Goal: Task Accomplishment & Management: Complete application form

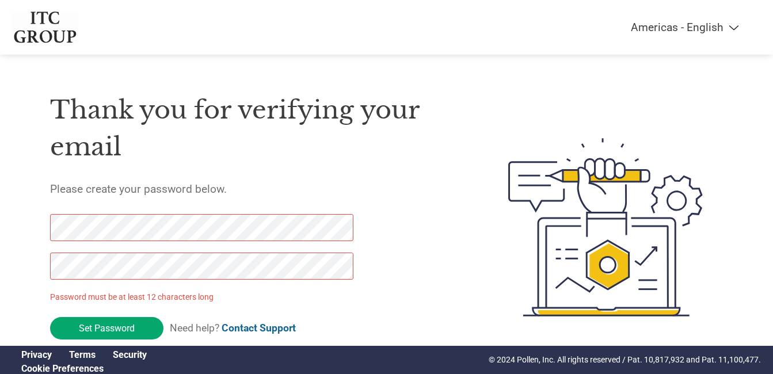
click at [29, 223] on div "Thank you for verifying your email Please create your password below. Password …" at bounding box center [387, 227] width 748 height 305
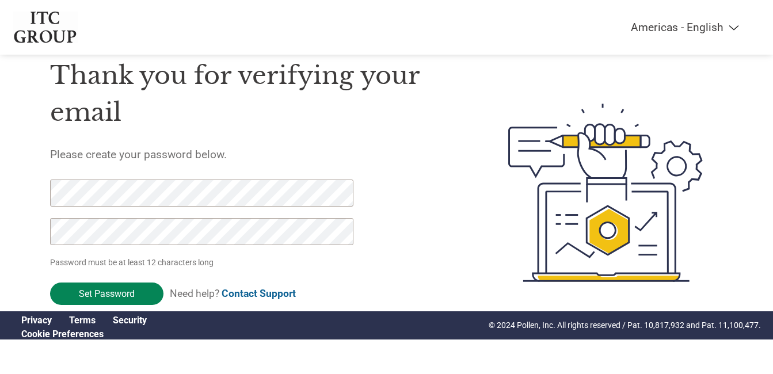
click at [121, 298] on input "Set Password" at bounding box center [106, 294] width 113 height 22
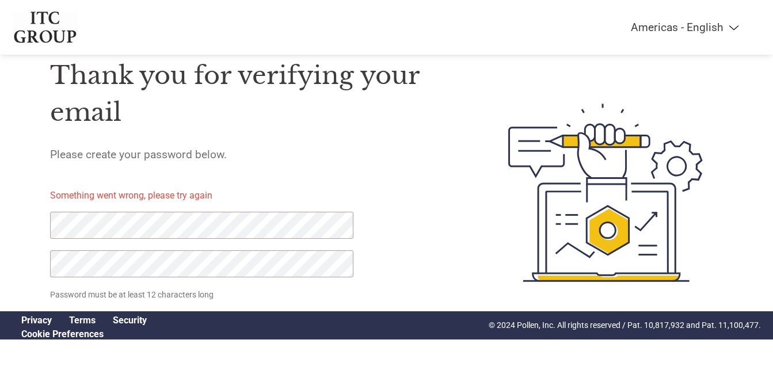
click at [17, 215] on div "Thank you for verifying your email Please create your password below. Something…" at bounding box center [387, 192] width 748 height 305
click at [14, 261] on div "Thank you for verifying your email Please create your password below. Something…" at bounding box center [387, 192] width 748 height 305
drag, startPoint x: 735, startPoint y: 1, endPoint x: 428, endPoint y: 154, distance: 342.6
click at [428, 154] on h5 "Please create your password below." at bounding box center [252, 154] width 404 height 13
click at [408, 245] on div "Thank you for verifying your email Please create your password below. Something…" at bounding box center [252, 192] width 404 height 305
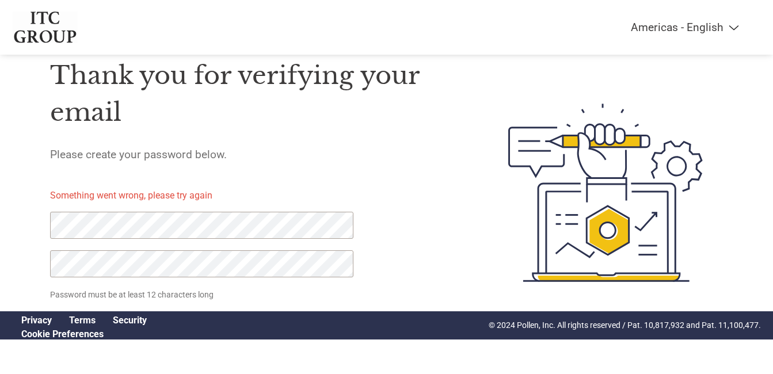
click input "Set Password" at bounding box center [106, 326] width 113 height 22
click at [124, 321] on link "Security" at bounding box center [130, 320] width 34 height 11
click at [260, 167] on div "Thank you for verifying your email Please create your password below. Something…" at bounding box center [252, 192] width 404 height 305
click at [294, 145] on div "Thank you for verifying your email Please create your password below. Something…" at bounding box center [252, 192] width 404 height 305
click at [18, 230] on div "Thank you for verifying your email Please create your password below. Something…" at bounding box center [387, 192] width 748 height 305
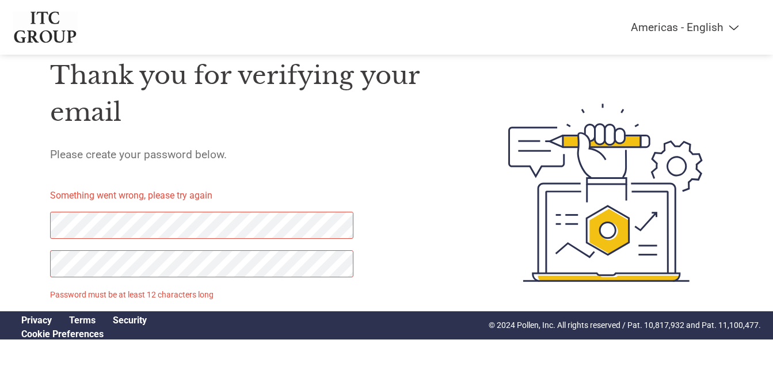
click at [6, 260] on div "Americas - English Américas - Español [GEOGRAPHIC_DATA] - Português Amériques -…" at bounding box center [386, 146] width 773 height 363
click input "Set Password" at bounding box center [106, 326] width 113 height 22
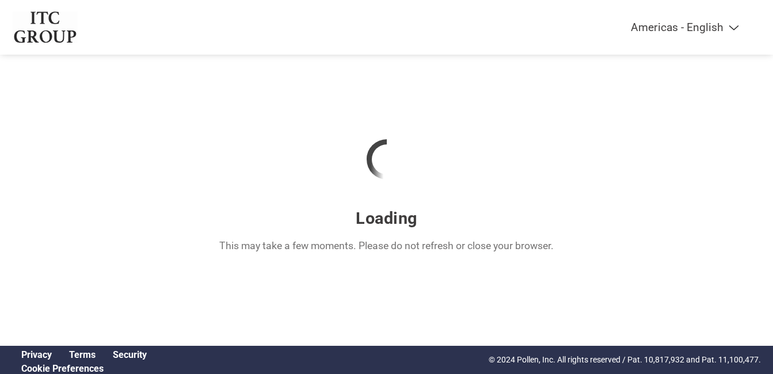
scroll to position [0, 0]
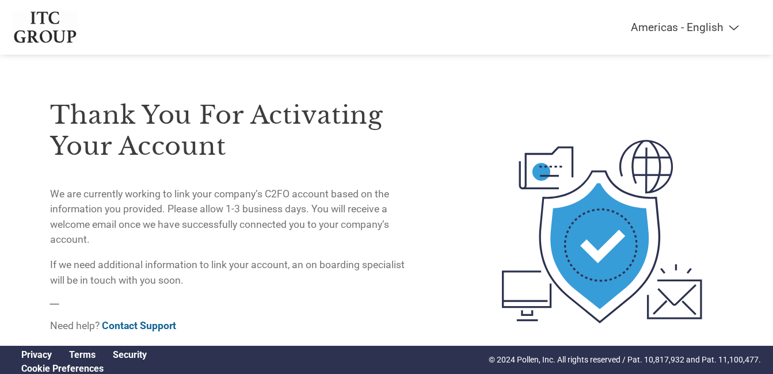
click at [402, 230] on p "We are currently working to link your company’s C2FO account based on the infor…" at bounding box center [232, 217] width 364 height 61
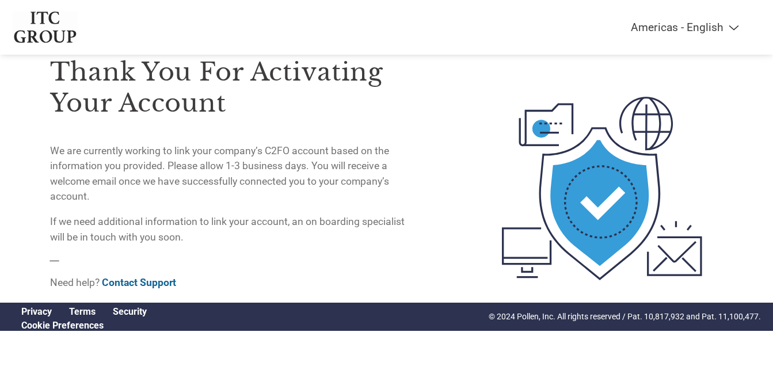
click at [341, 237] on p "If we need additional information to link your account, an on boarding speciali…" at bounding box center [232, 229] width 364 height 31
